Goal: Book appointment/travel/reservation

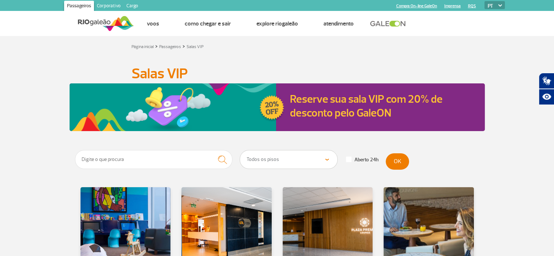
click at [319, 99] on link "Reserve sua sala VIP com 20% de desconto pelo GaleON" at bounding box center [366, 106] width 153 height 28
click at [308, 100] on link "Reserve sua sala VIP com 20% de desconto pelo GaleON" at bounding box center [366, 106] width 153 height 28
